Goal: Task Accomplishment & Management: Use online tool/utility

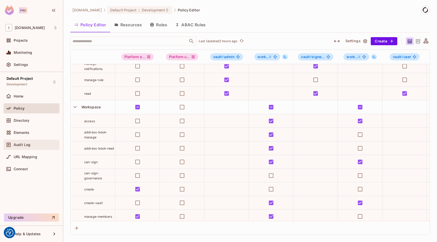
scroll to position [175, 0]
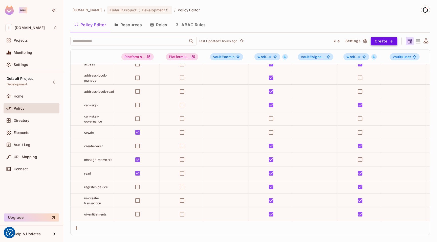
click at [379, 41] on button "Create" at bounding box center [383, 41] width 27 height 8
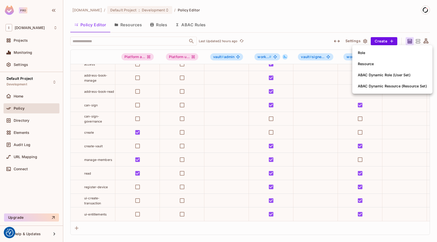
click at [294, 24] on div at bounding box center [218, 121] width 437 height 242
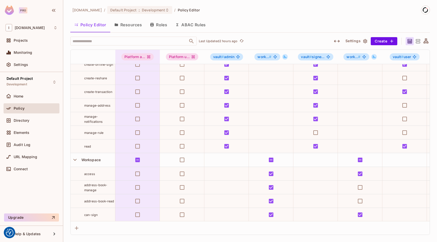
scroll to position [61, 0]
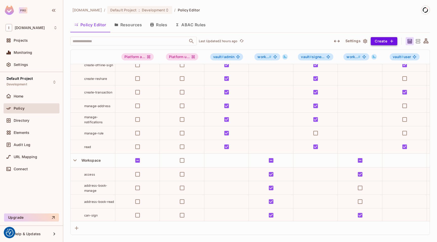
click at [376, 39] on button "Create" at bounding box center [383, 41] width 27 height 8
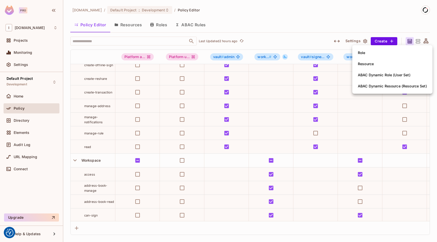
click at [236, 34] on div at bounding box center [218, 121] width 437 height 242
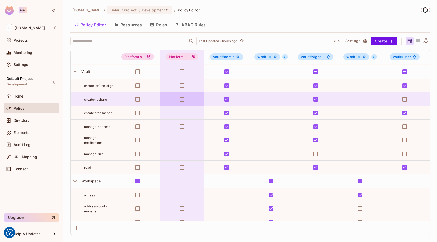
scroll to position [0, 0]
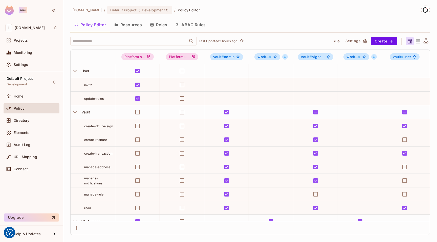
click at [91, 84] on span "invite" at bounding box center [88, 85] width 8 height 4
click at [351, 41] on button "Settings" at bounding box center [355, 41] width 25 height 8
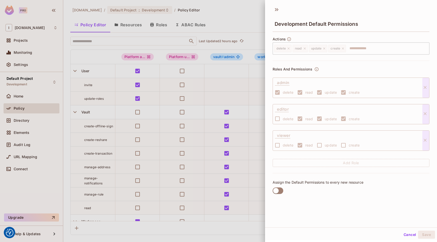
scroll to position [1, 0]
click at [235, 19] on div at bounding box center [218, 121] width 437 height 242
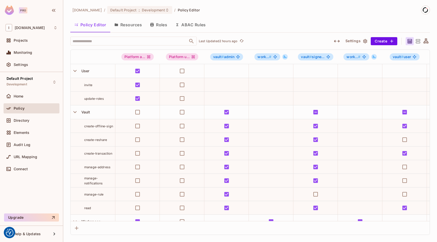
click at [128, 23] on button "Resources" at bounding box center [128, 24] width 36 height 13
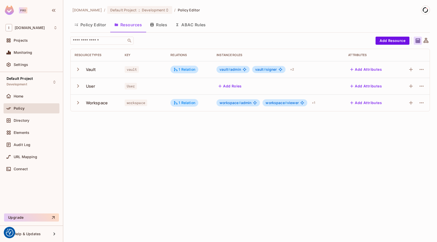
click at [78, 104] on icon "button" at bounding box center [78, 102] width 2 height 3
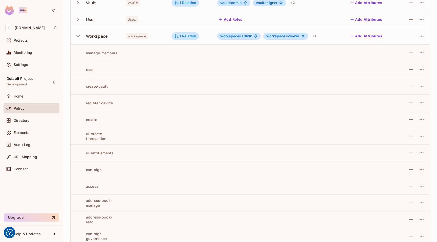
scroll to position [74, 0]
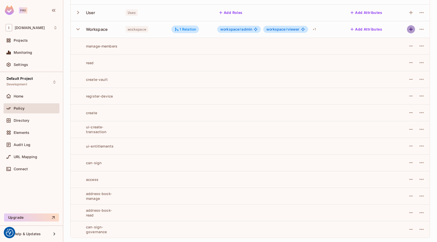
click at [407, 32] on button "button" at bounding box center [411, 29] width 8 height 8
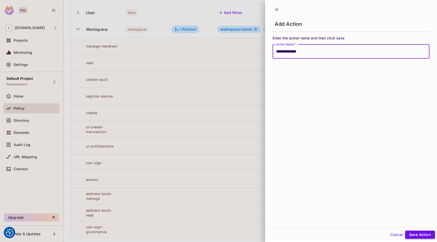
type input "**********"
click at [412, 237] on button "Save Action" at bounding box center [420, 235] width 30 height 8
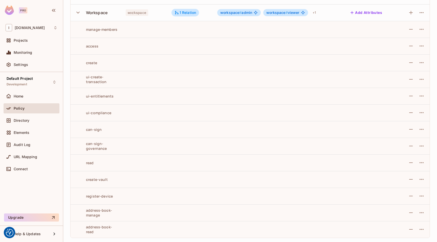
scroll to position [60, 0]
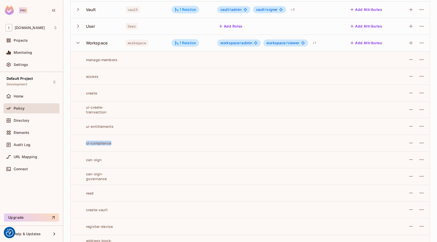
drag, startPoint x: 116, startPoint y: 144, endPoint x: 85, endPoint y: 145, distance: 31.6
click at [85, 145] on div "ui-compliance" at bounding box center [96, 143] width 43 height 5
copy div "ui-compliance"
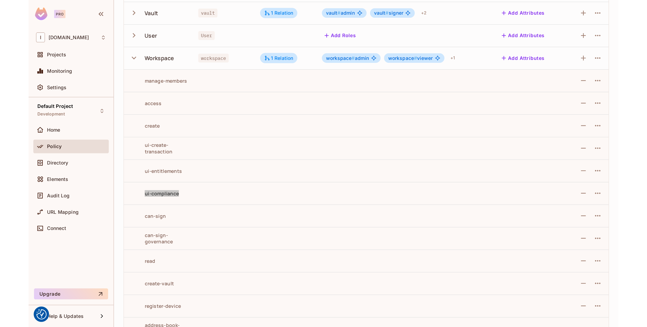
scroll to position [0, 0]
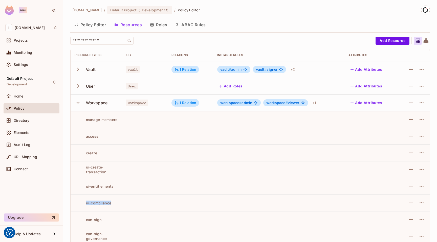
click at [76, 103] on icon "button" at bounding box center [78, 102] width 7 height 7
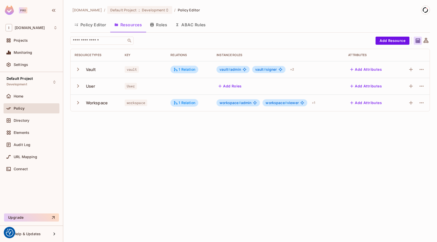
click at [92, 26] on button "Policy Editor" at bounding box center [90, 24] width 40 height 13
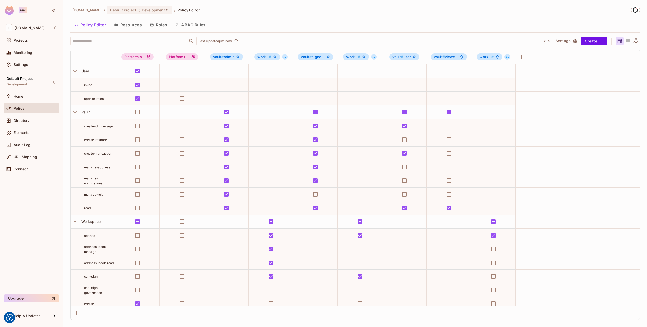
click at [423, 37] on div "​ Last Updated just now" at bounding box center [303, 41] width 466 height 9
click at [131, 24] on button "Resources" at bounding box center [128, 24] width 36 height 13
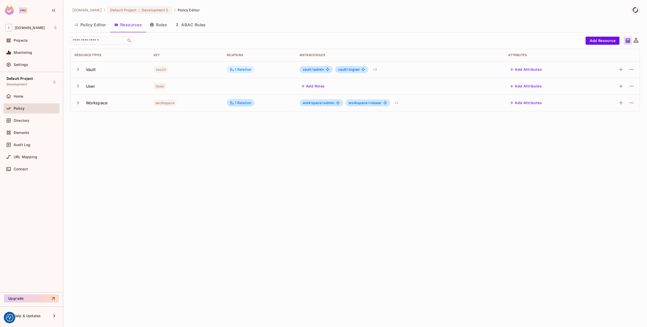
click at [233, 70] on icon at bounding box center [232, 69] width 5 height 5
click at [272, 137] on div at bounding box center [323, 163] width 647 height 327
click at [241, 103] on div "1 Relation" at bounding box center [241, 103] width 22 height 5
click at [331, 148] on div at bounding box center [323, 163] width 647 height 327
click at [76, 89] on button "button" at bounding box center [79, 86] width 9 height 11
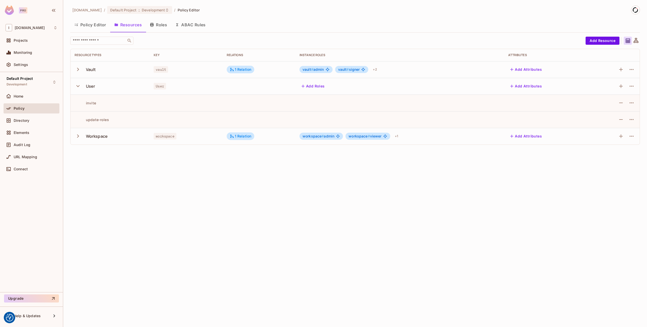
click at [80, 85] on icon "button" at bounding box center [78, 86] width 7 height 7
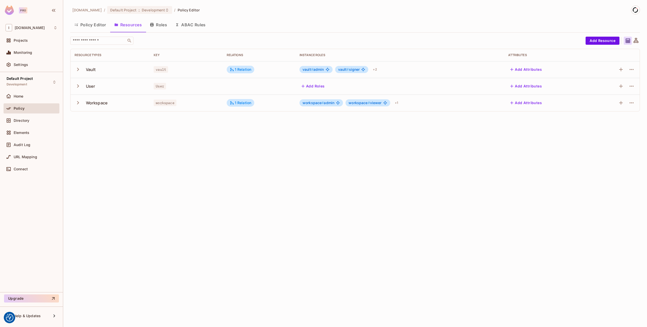
click at [90, 25] on button "Policy Editor" at bounding box center [90, 24] width 40 height 13
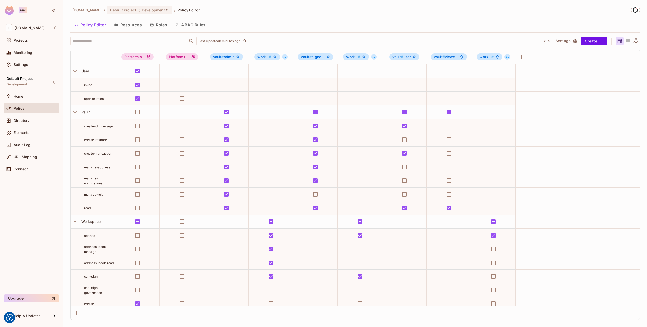
click at [135, 24] on button "Resources" at bounding box center [128, 24] width 36 height 13
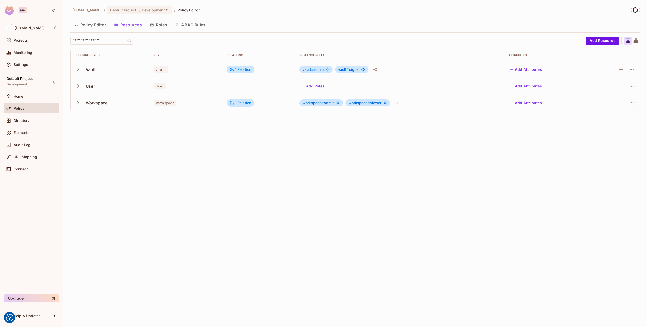
click at [80, 103] on icon "button" at bounding box center [78, 102] width 7 height 7
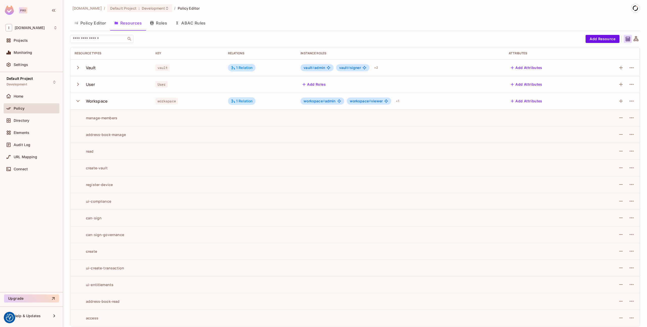
scroll to position [5, 0]
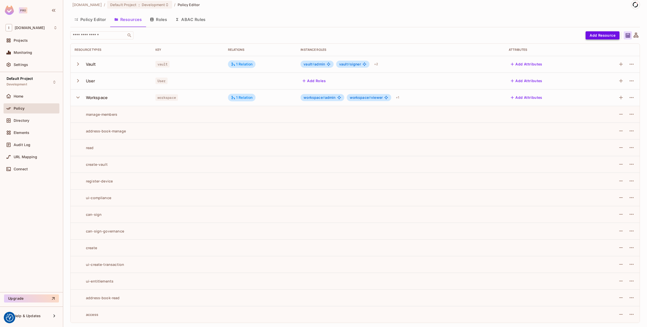
click at [436, 36] on button "Add Resource" at bounding box center [603, 35] width 34 height 8
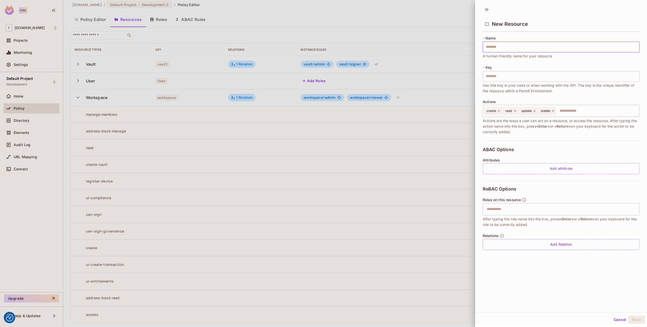
click at [436, 47] on input "text" at bounding box center [561, 47] width 157 height 11
type input "*"
type input "**"
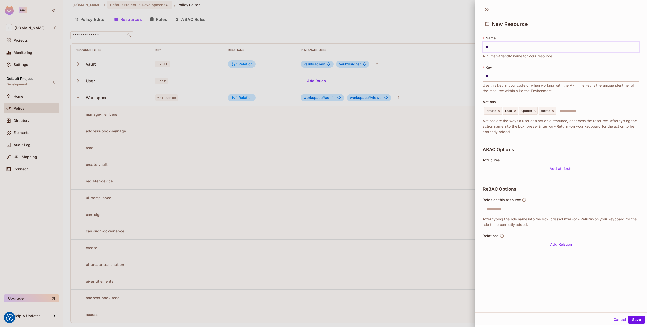
type input "***"
type input "****"
type input "*****"
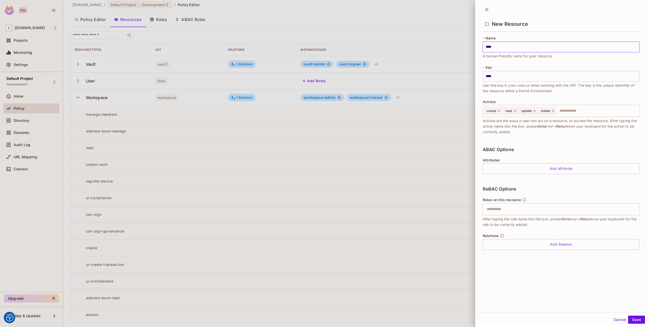
type input "*****"
type input "******"
type input "*******"
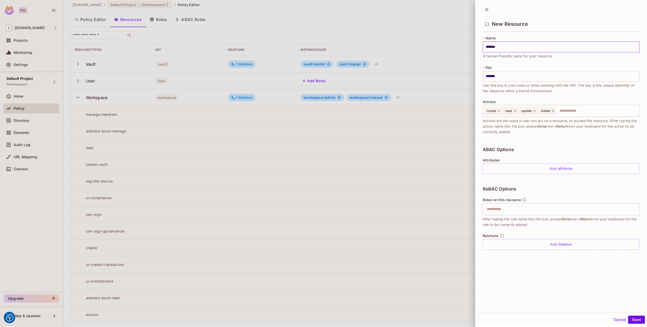
type input "********"
type input "*********"
type input "**********"
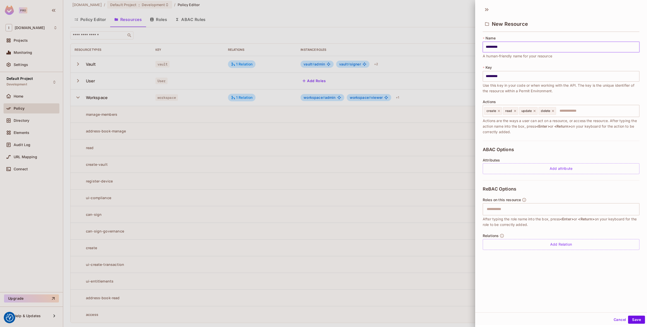
type input "**********"
click at [436, 242] on button "Cancel" at bounding box center [620, 320] width 16 height 8
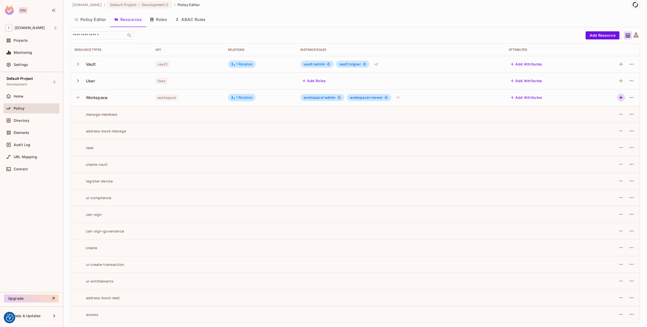
click at [436, 97] on icon "button" at bounding box center [621, 98] width 6 height 6
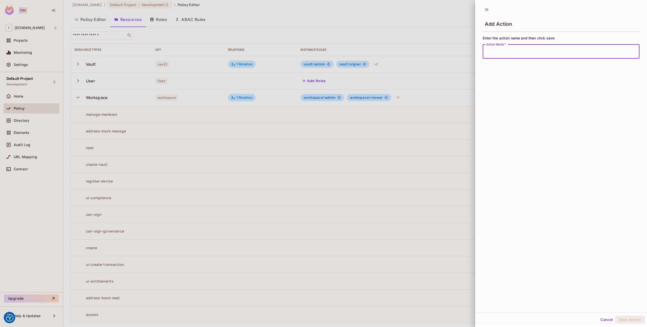
click at [436, 50] on input "Action Name   *" at bounding box center [561, 51] width 157 height 14
type input "*"
type input "**********"
click at [436, 242] on button "Save Action" at bounding box center [630, 320] width 30 height 8
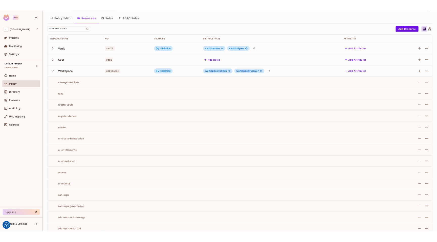
scroll to position [22, 0]
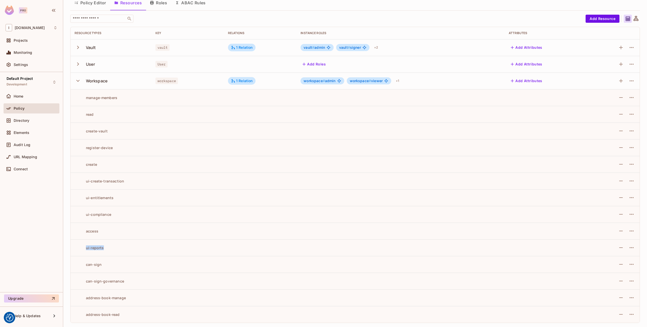
drag, startPoint x: 110, startPoint y: 249, endPoint x: 85, endPoint y: 249, distance: 25.3
click at [85, 242] on div "ui-reports" at bounding box center [111, 247] width 73 height 5
copy div "ui-reports"
drag, startPoint x: 122, startPoint y: 214, endPoint x: 82, endPoint y: 214, distance: 39.7
click at [82, 214] on div "ui-compliance" at bounding box center [111, 214] width 73 height 5
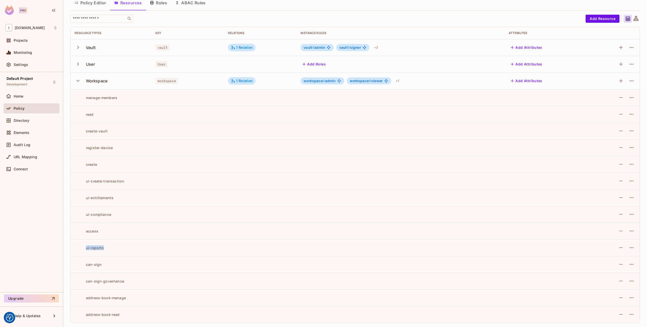
drag, startPoint x: 109, startPoint y: 250, endPoint x: 79, endPoint y: 248, distance: 30.4
click at [79, 242] on div "ui-reports" at bounding box center [111, 247] width 73 height 5
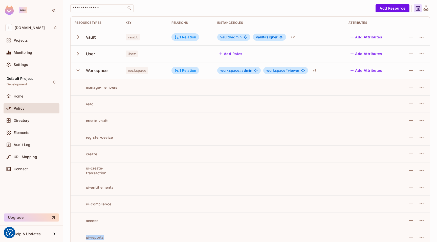
scroll to position [0, 0]
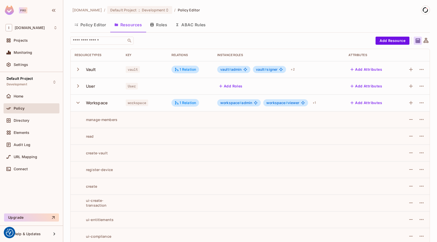
click at [94, 26] on button "Policy Editor" at bounding box center [90, 24] width 40 height 13
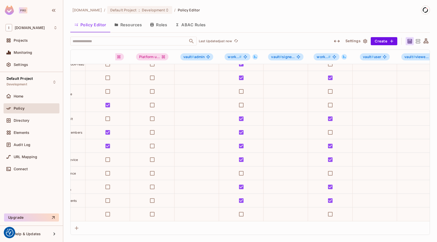
scroll to position [202, 0]
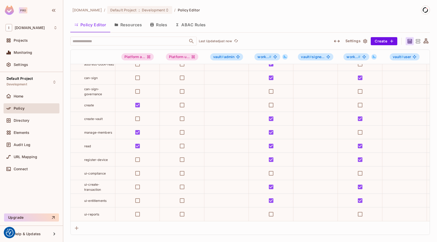
click at [134, 26] on button "Resources" at bounding box center [128, 24] width 36 height 13
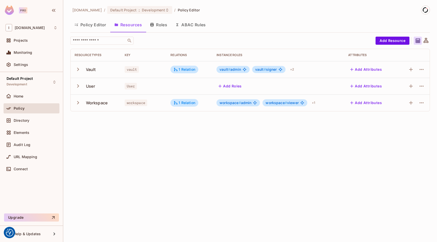
click at [76, 105] on icon "button" at bounding box center [78, 102] width 7 height 7
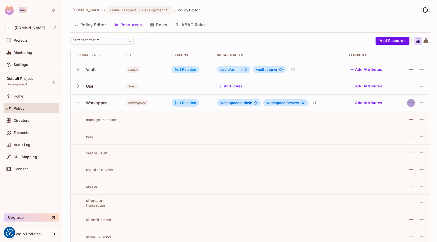
click at [408, 105] on icon "button" at bounding box center [411, 103] width 6 height 6
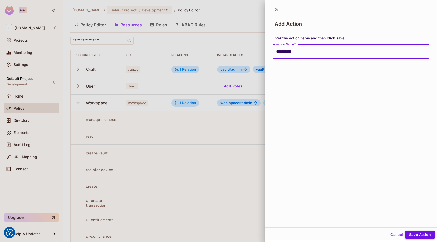
type input "**********"
click at [412, 235] on button "Save Action" at bounding box center [420, 235] width 30 height 8
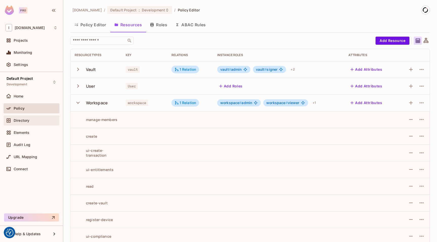
scroll to position [124, 0]
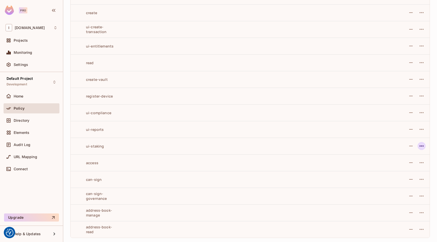
click at [420, 147] on icon "button" at bounding box center [421, 146] width 6 height 6
click at [399, 170] on div "Delete Action" at bounding box center [400, 168] width 23 height 5
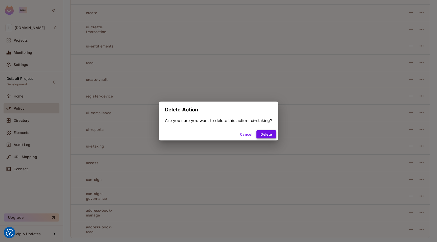
click at [270, 135] on button "Delete" at bounding box center [265, 134] width 19 height 8
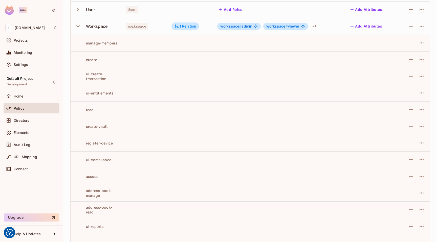
scroll to position [46, 0]
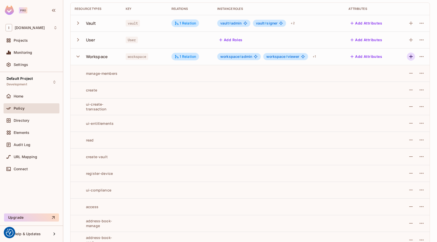
click at [408, 58] on icon "button" at bounding box center [411, 57] width 6 height 6
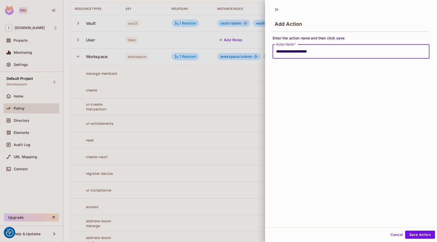
type input "**********"
click at [405, 231] on button "Save Action" at bounding box center [420, 235] width 30 height 8
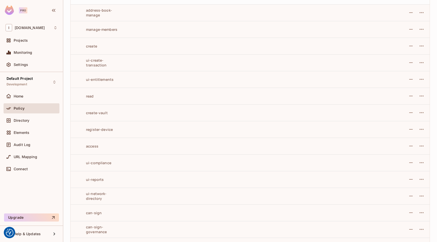
scroll to position [93, 0]
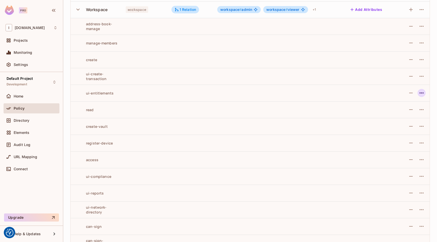
click at [418, 93] on icon "button" at bounding box center [421, 93] width 6 height 6
click at [416, 93] on div at bounding box center [218, 121] width 437 height 242
